Goal: Task Accomplishment & Management: Manage account settings

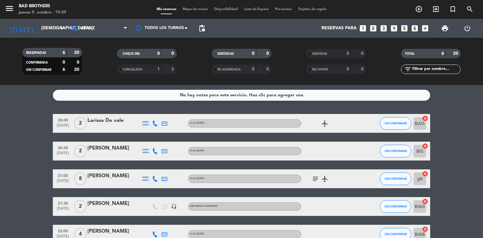
scroll to position [50, 0]
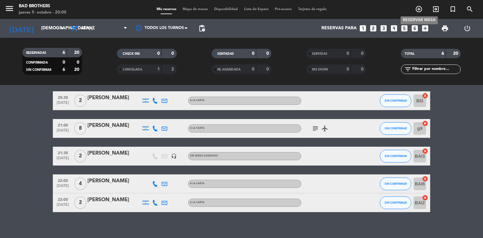
click at [421, 9] on icon "add_circle_outline" at bounding box center [419, 9] width 8 height 8
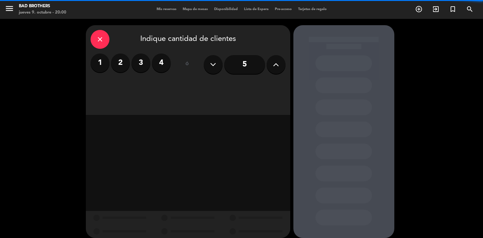
click at [128, 62] on label "2" at bounding box center [120, 62] width 19 height 19
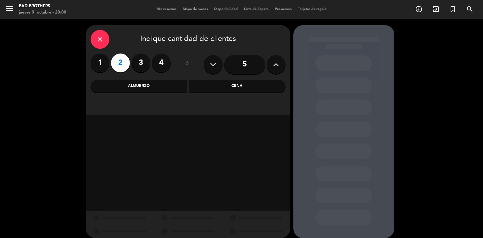
click at [269, 85] on div "Cena" at bounding box center [237, 86] width 97 height 13
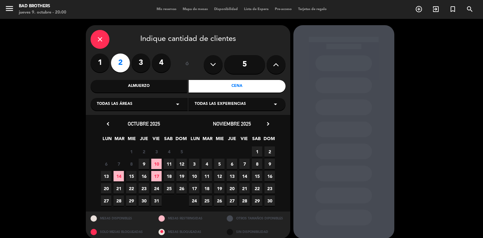
click at [143, 161] on span "9" at bounding box center [144, 163] width 10 height 10
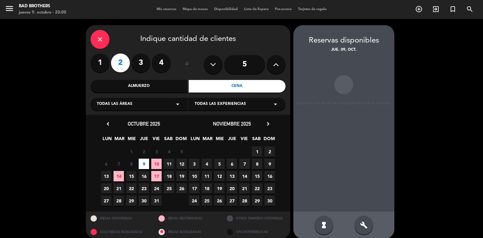
scroll to position [6, 0]
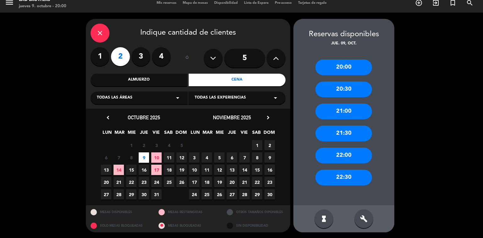
click at [338, 133] on div "21:30" at bounding box center [343, 133] width 57 height 16
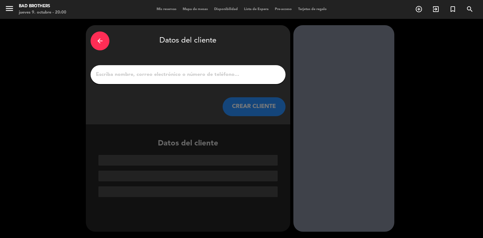
click at [123, 74] on input "1" at bounding box center [187, 74] width 185 height 9
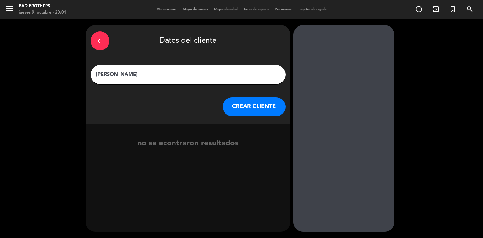
type input "[PERSON_NAME]"
click at [245, 108] on button "CREAR CLIENTE" at bounding box center [254, 106] width 63 height 19
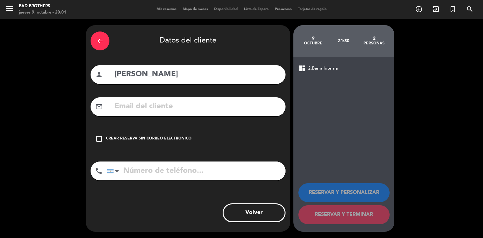
click at [100, 138] on icon "check_box_outline_blank" at bounding box center [99, 139] width 8 height 8
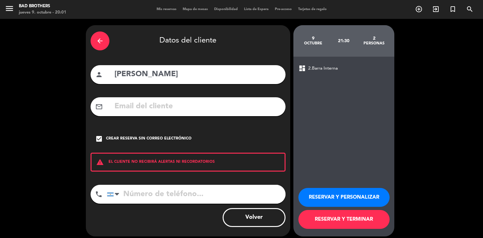
click at [217, 200] on input "tel" at bounding box center [196, 193] width 179 height 19
click at [99, 142] on icon "check_box" at bounding box center [99, 139] width 8 height 8
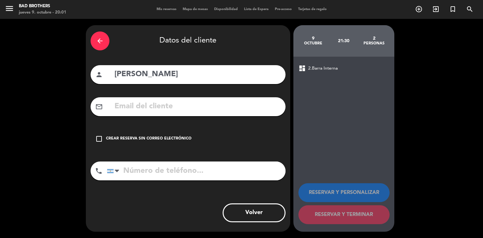
click at [99, 141] on icon "check_box_outline_blank" at bounding box center [99, 139] width 8 height 8
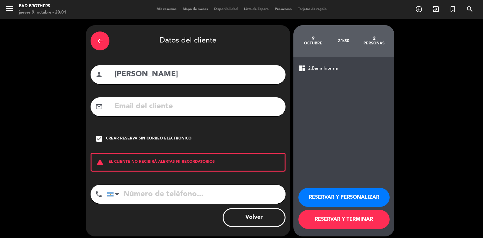
click at [368, 217] on button "RESERVAR Y TERMINAR" at bounding box center [343, 219] width 91 height 19
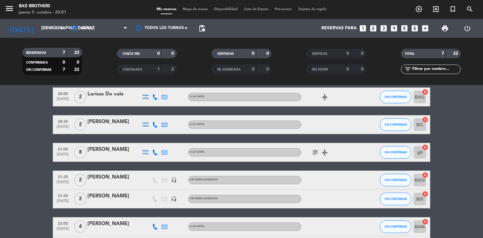
scroll to position [25, 0]
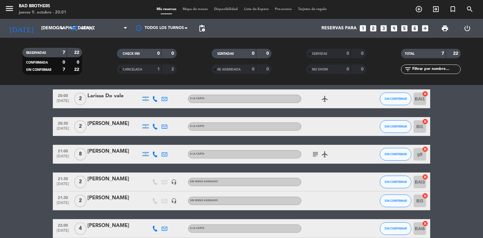
click at [96, 179] on div "[PERSON_NAME]" at bounding box center [113, 179] width 53 height 8
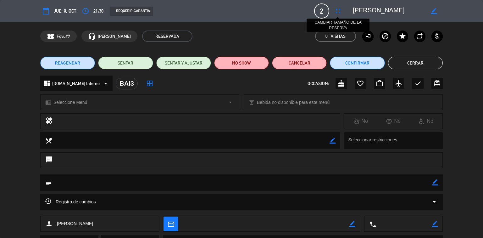
click at [337, 13] on icon "fullscreen" at bounding box center [338, 11] width 8 height 8
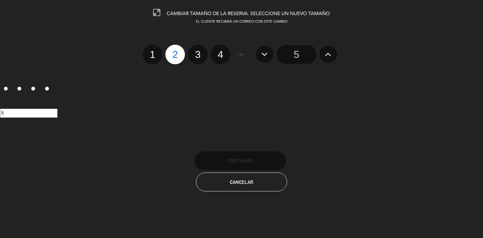
click at [220, 58] on label "4" at bounding box center [220, 54] width 19 height 19
click at [220, 51] on input "4" at bounding box center [219, 49] width 4 height 4
radio input "true"
radio input "false"
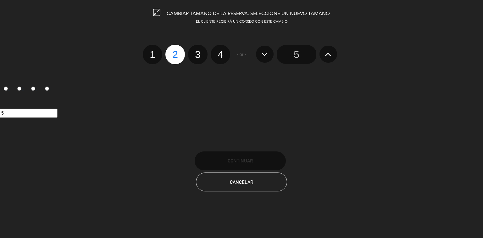
radio input "false"
radio input "true"
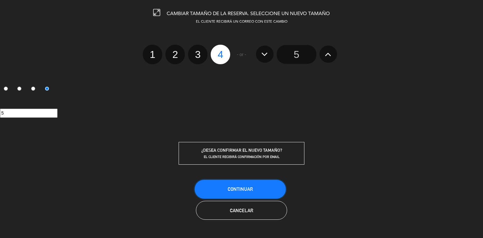
click at [239, 190] on button "Continuar" at bounding box center [240, 188] width 91 height 19
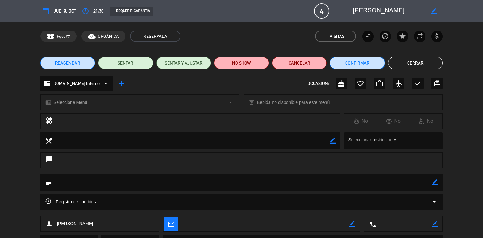
click at [353, 63] on button "Confirmar" at bounding box center [357, 63] width 55 height 13
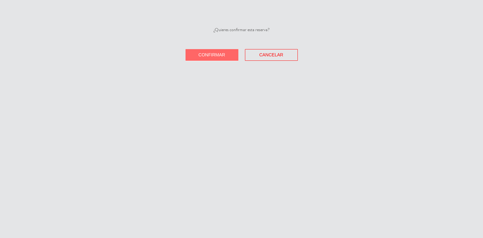
click at [227, 59] on button "Confirmar" at bounding box center [211, 55] width 53 height 12
